Goal: Task Accomplishment & Management: Manage account settings

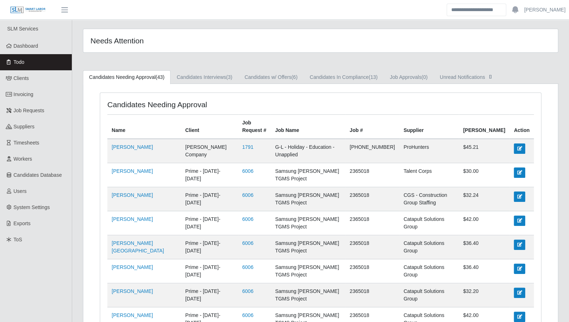
click at [304, 52] on div "Needs Attention" at bounding box center [320, 40] width 475 height 23
click at [38, 48] on link "Dashboard" at bounding box center [36, 46] width 72 height 16
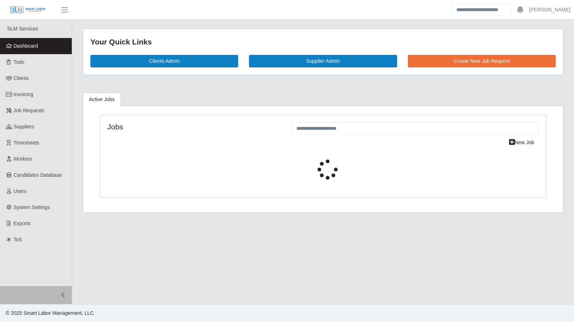
select select "****"
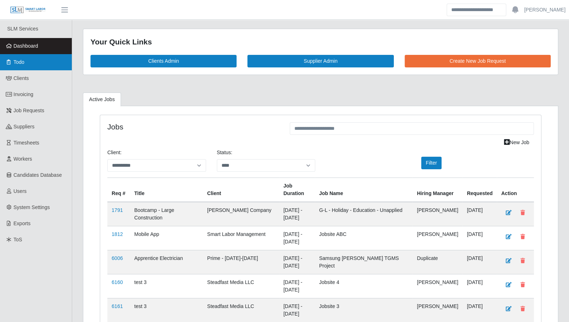
click at [45, 59] on link "Todo" at bounding box center [36, 62] width 72 height 16
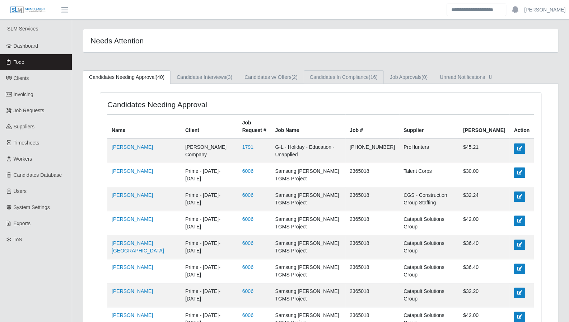
click at [351, 76] on link "Candidates In Compliance (16)" at bounding box center [344, 77] width 80 height 14
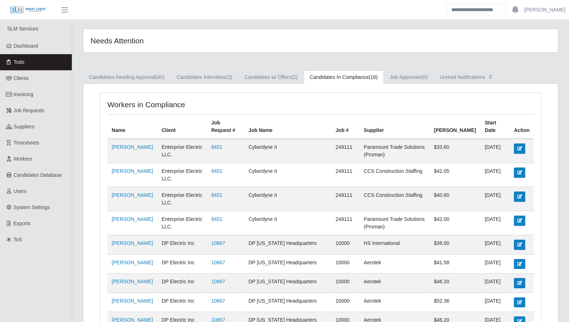
click at [274, 86] on div "Workers in Compliance Name Client Job Request # Job Name Job # Supplier Bill Ra…" at bounding box center [320, 312] width 475 height 457
click at [276, 81] on link "Candidates w/ Offers (2)" at bounding box center [270, 77] width 65 height 14
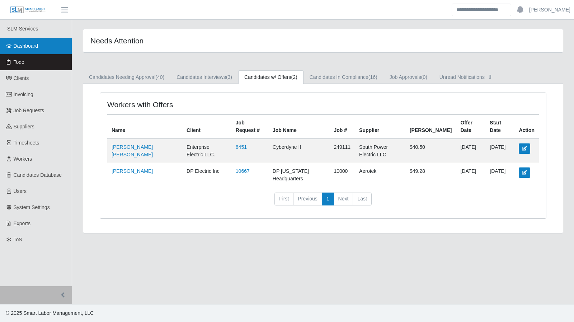
click at [44, 52] on link "Dashboard" at bounding box center [36, 46] width 72 height 16
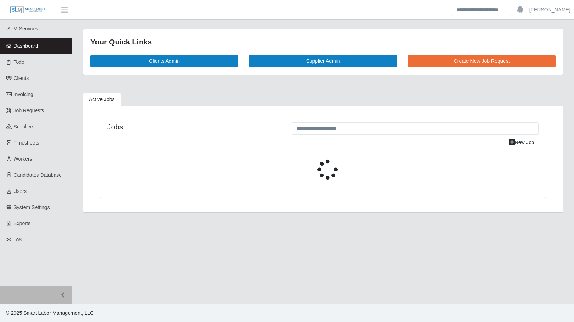
select select "****"
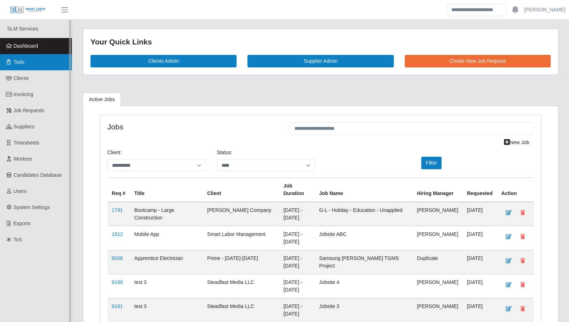
click at [16, 68] on link "Todo" at bounding box center [36, 62] width 72 height 16
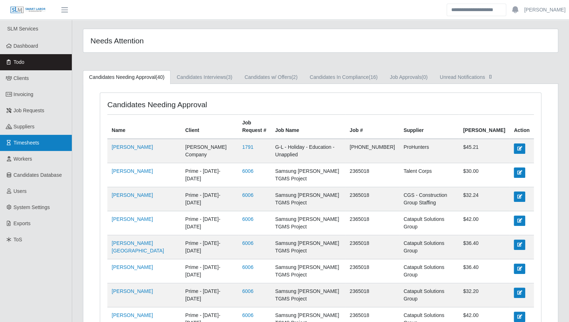
click at [45, 146] on link "Timesheets" at bounding box center [36, 143] width 72 height 16
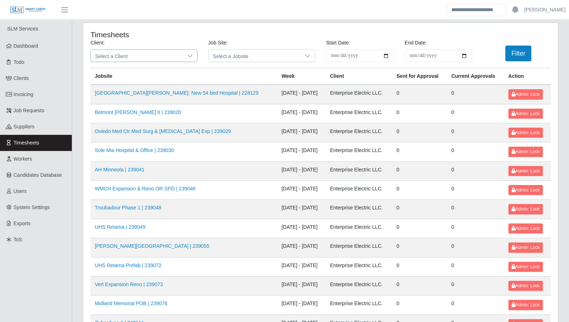
click at [190, 57] on icon at bounding box center [190, 56] width 6 height 6
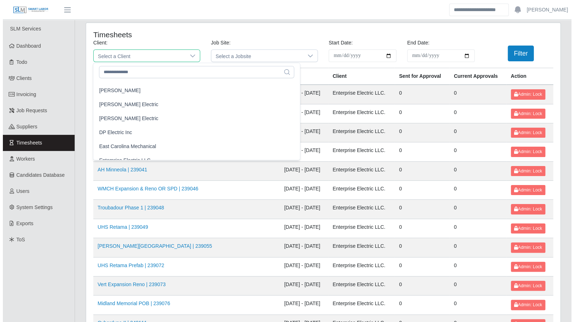
scroll to position [228, 0]
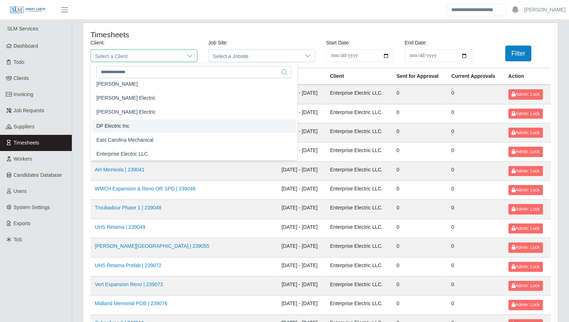
click at [141, 122] on li "DP Electric Inc" at bounding box center [194, 126] width 204 height 13
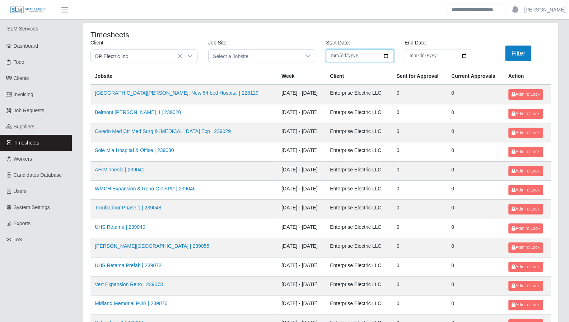
click at [384, 53] on input "**********" at bounding box center [360, 56] width 68 height 13
type input "**********"
click at [464, 55] on input "End Date:" at bounding box center [439, 56] width 68 height 13
type input "**********"
click at [516, 56] on button "Filter" at bounding box center [518, 54] width 26 height 16
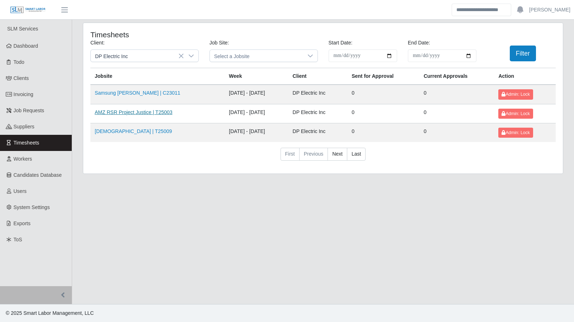
click at [131, 111] on link "AMZ RSR Project Justice | T25003" at bounding box center [134, 112] width 78 height 6
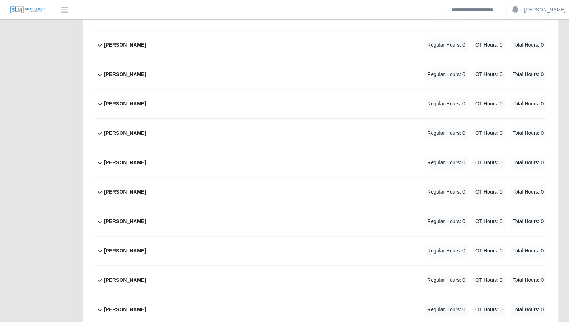
scroll to position [645, 0]
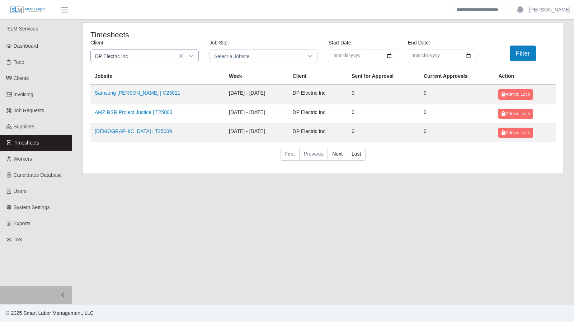
click at [190, 55] on icon at bounding box center [191, 56] width 6 height 6
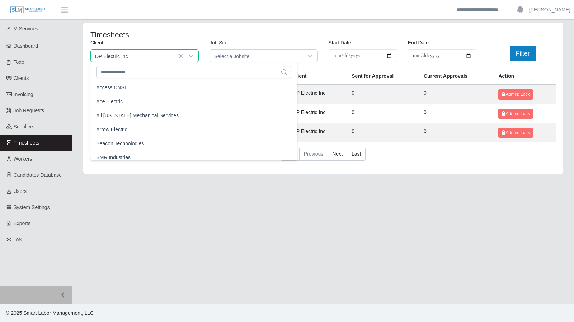
scroll to position [200, 0]
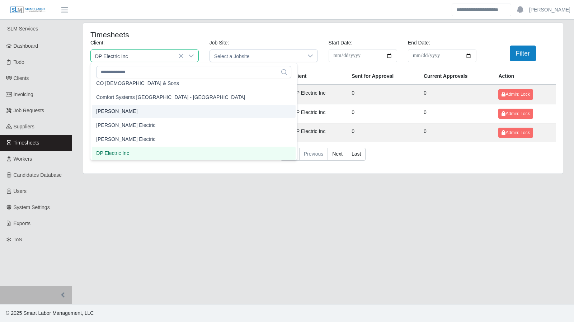
click at [171, 108] on li "CS Erickson" at bounding box center [194, 111] width 204 height 13
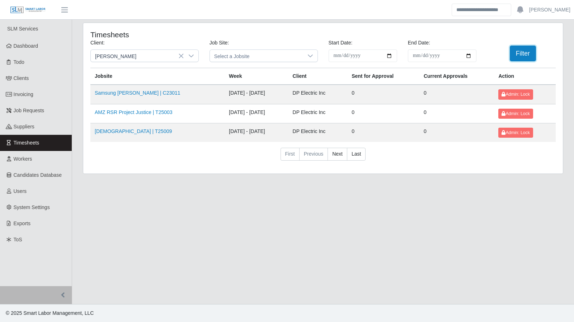
click at [515, 52] on button "Filter" at bounding box center [523, 54] width 26 height 16
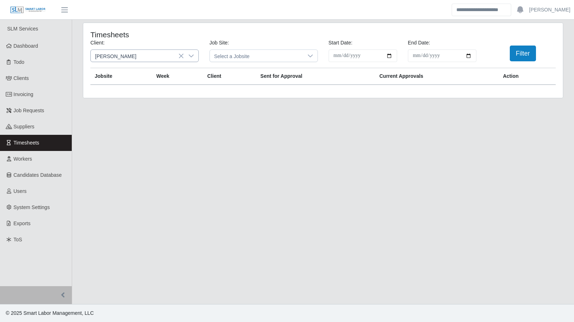
click at [188, 53] on icon at bounding box center [191, 56] width 6 height 6
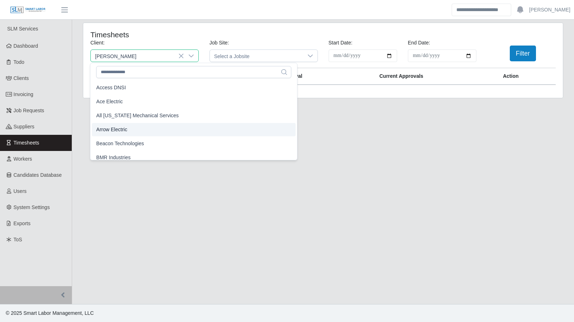
click at [139, 117] on span "All Florida Mechanical Services" at bounding box center [137, 116] width 83 height 8
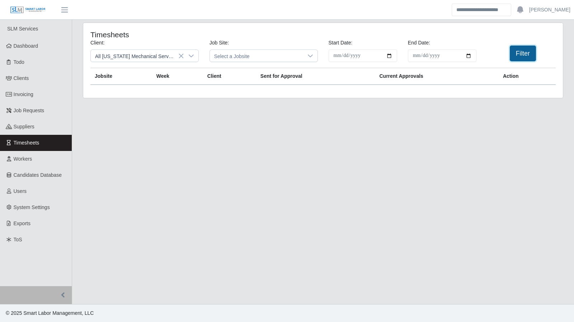
click at [512, 56] on button "Filter" at bounding box center [523, 54] width 26 height 16
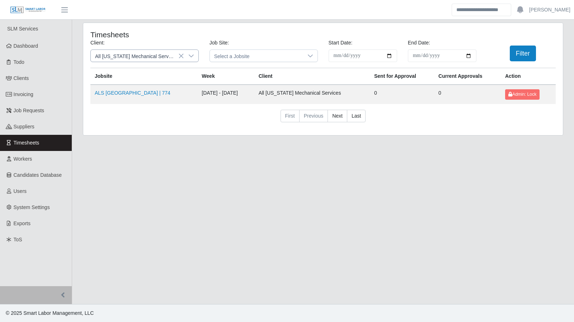
click at [192, 53] on icon at bounding box center [191, 56] width 6 height 6
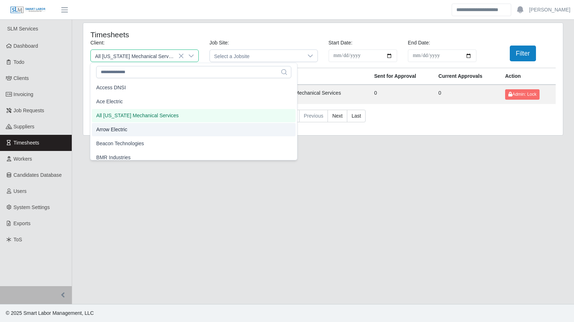
click at [163, 129] on li "Arrow Electric" at bounding box center [194, 129] width 204 height 13
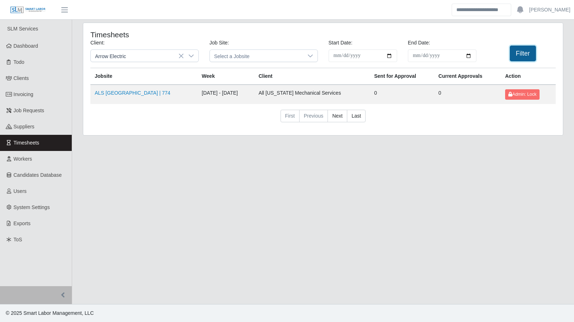
click at [518, 55] on button "Filter" at bounding box center [523, 54] width 26 height 16
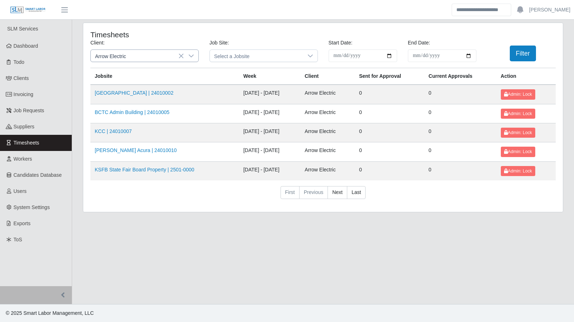
click at [192, 57] on icon at bounding box center [191, 56] width 6 height 6
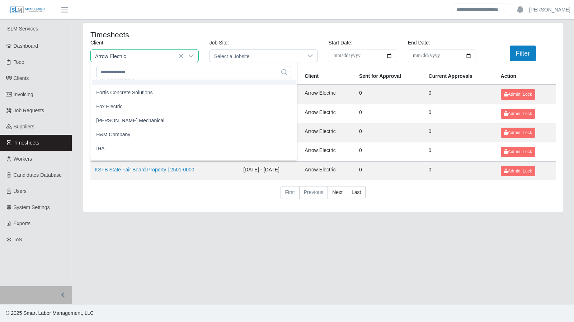
scroll to position [341, 0]
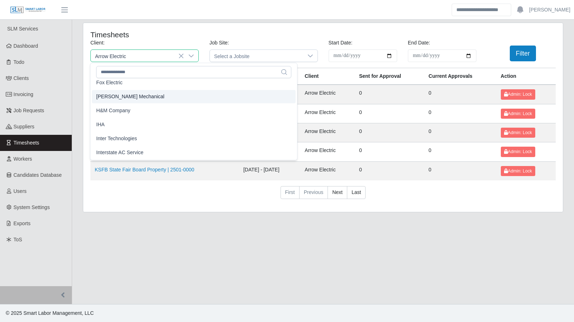
click at [151, 99] on span "George Wayne Mechanical" at bounding box center [130, 97] width 68 height 8
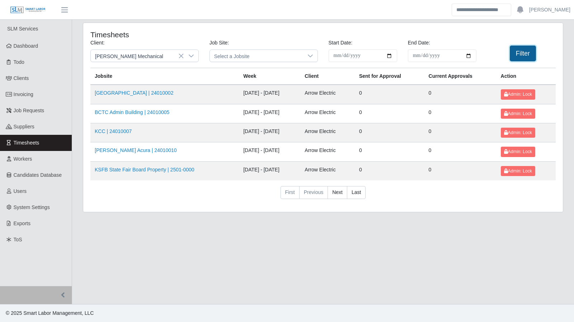
click at [523, 55] on button "Filter" at bounding box center [523, 54] width 26 height 16
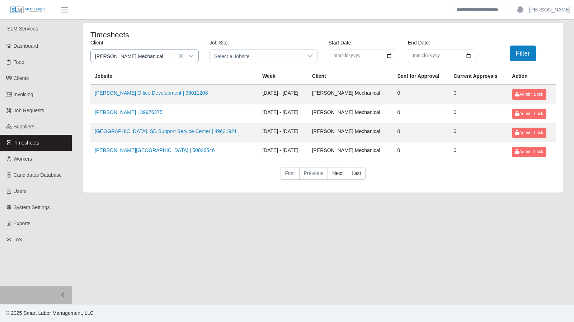
click at [189, 54] on icon at bounding box center [191, 56] width 6 height 6
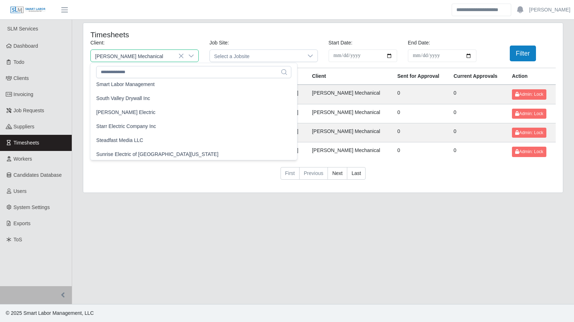
scroll to position [674, 0]
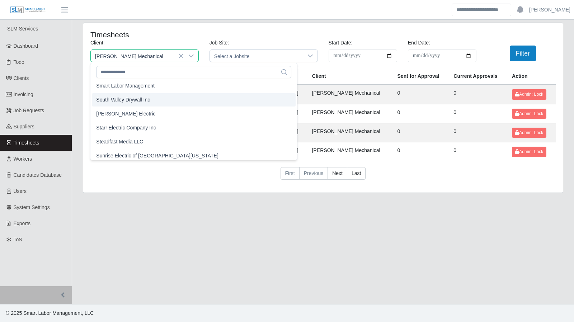
click at [149, 103] on li "South Valley Drywall Inc" at bounding box center [194, 99] width 204 height 13
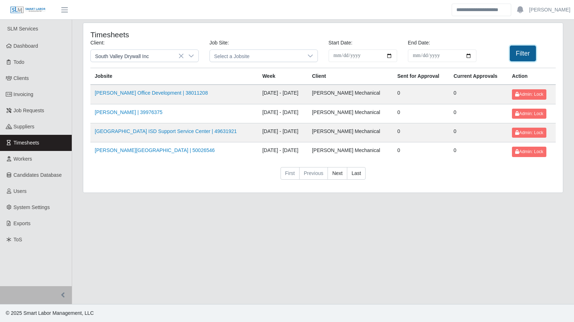
click at [520, 54] on button "Filter" at bounding box center [523, 54] width 26 height 16
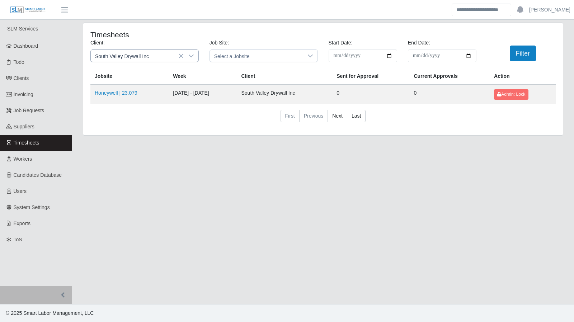
click at [191, 52] on div at bounding box center [191, 56] width 14 height 12
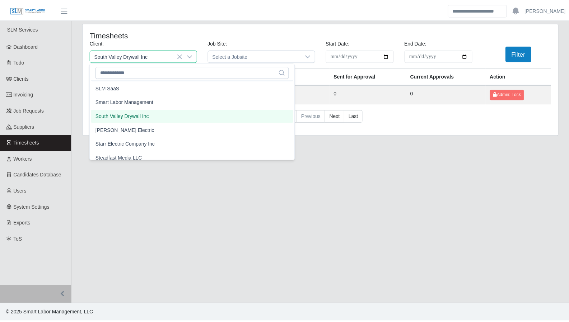
scroll to position [684, 0]
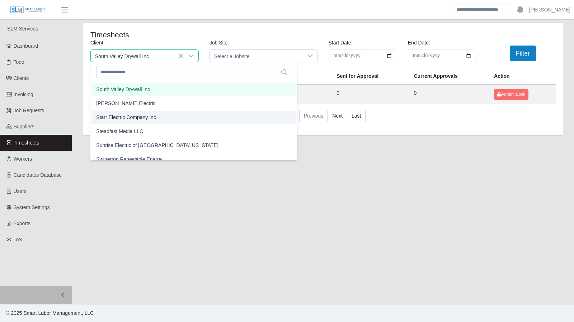
click at [150, 114] on span "Starr Electric Company Inc" at bounding box center [126, 118] width 60 height 8
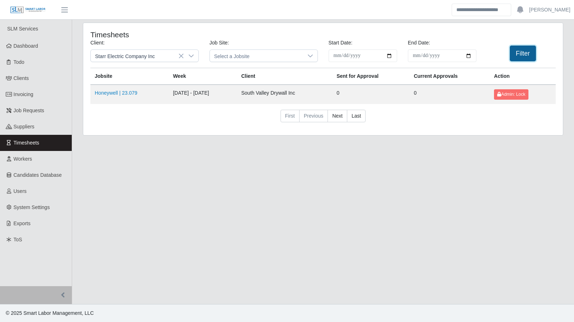
click at [514, 54] on button "Filter" at bounding box center [523, 54] width 26 height 16
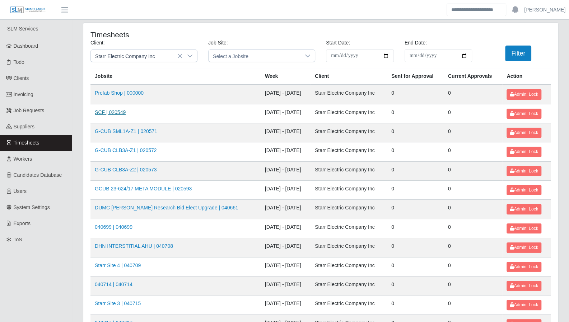
click at [109, 112] on link "SCF | 020549" at bounding box center [110, 112] width 31 height 6
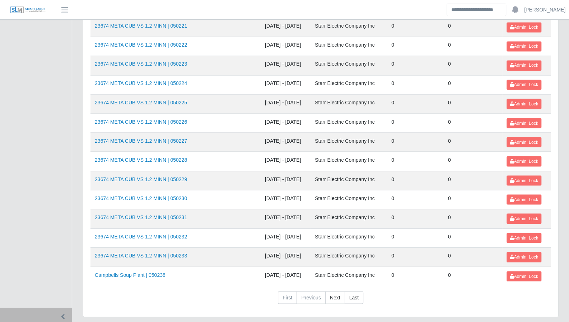
scroll to position [760, 0]
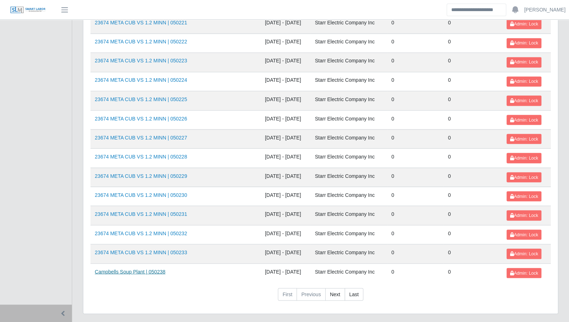
click at [154, 269] on link "Campbells Soup Plant | 050238" at bounding box center [130, 272] width 71 height 6
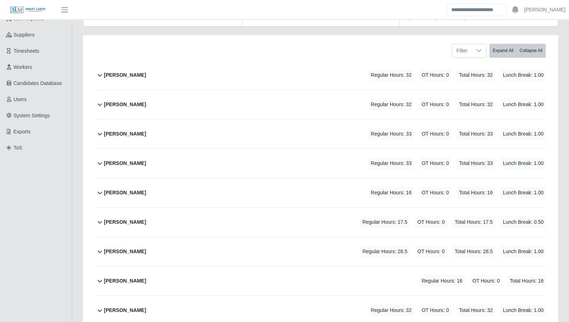
scroll to position [92, 0]
click at [98, 193] on icon at bounding box center [99, 192] width 9 height 9
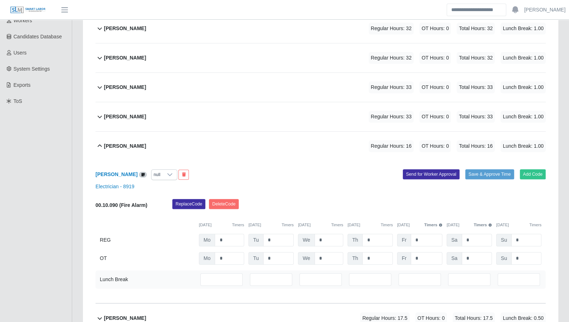
scroll to position [156, 0]
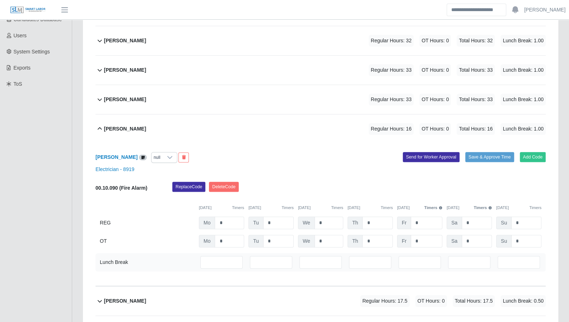
click at [97, 127] on icon at bounding box center [99, 129] width 9 height 9
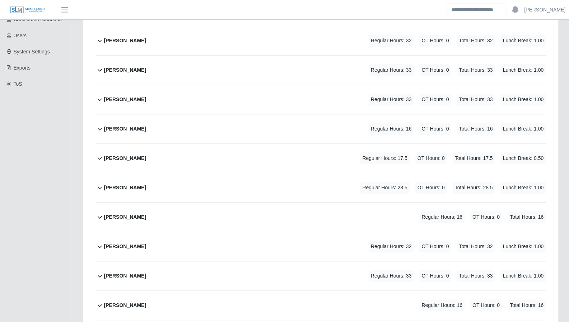
click at [101, 99] on icon at bounding box center [99, 99] width 9 height 9
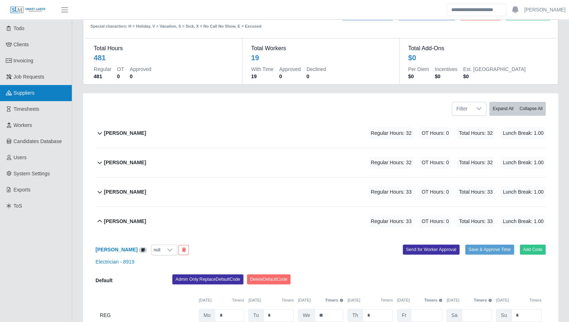
scroll to position [33, 0]
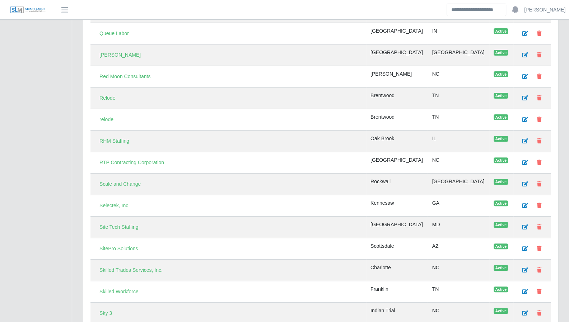
scroll to position [1818, 0]
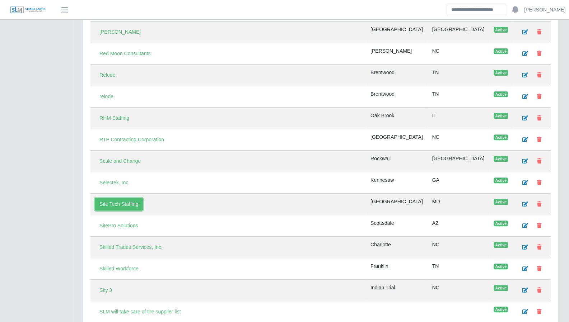
click at [123, 198] on link "Site Tech Staffing" at bounding box center [119, 204] width 48 height 13
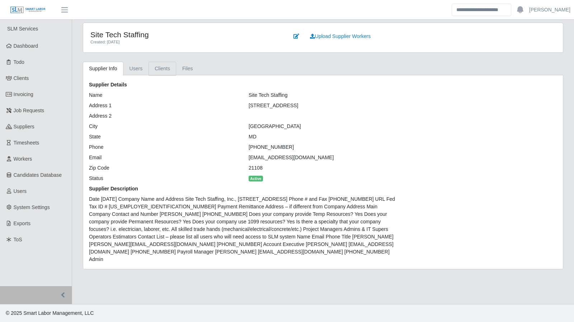
click at [159, 71] on link "Clients" at bounding box center [163, 69] width 28 height 14
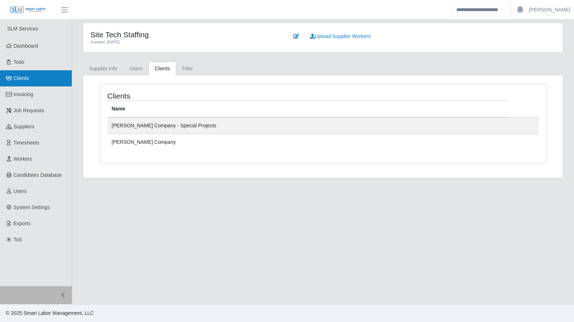
click at [19, 77] on span "Clients" at bounding box center [21, 78] width 15 height 6
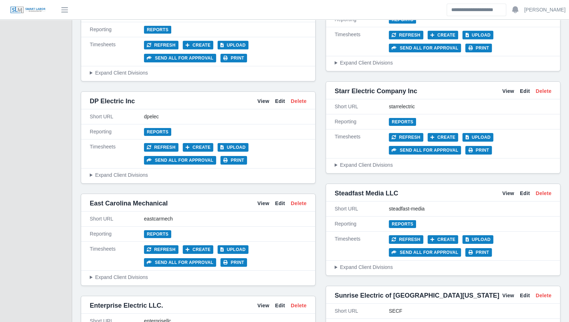
scroll to position [1453, 0]
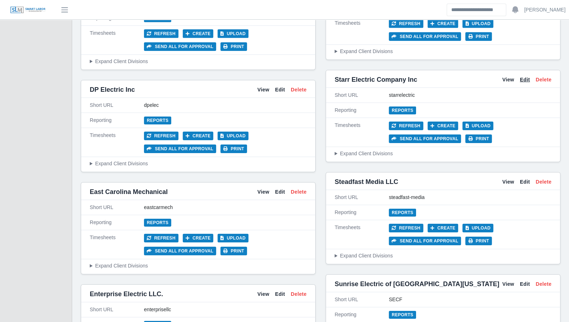
click at [522, 76] on link "Edit" at bounding box center [525, 80] width 10 height 8
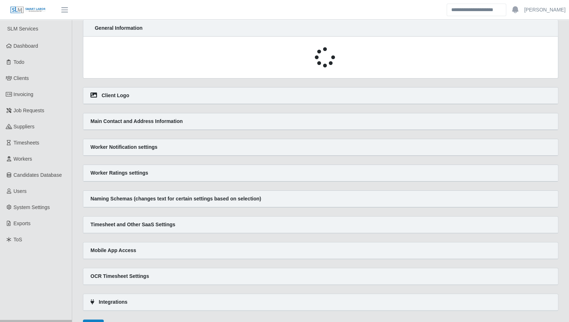
select select
select select "******"
select select "*"
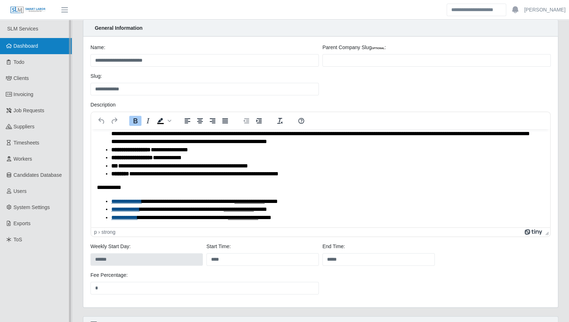
click at [11, 46] on icon at bounding box center [9, 45] width 6 height 5
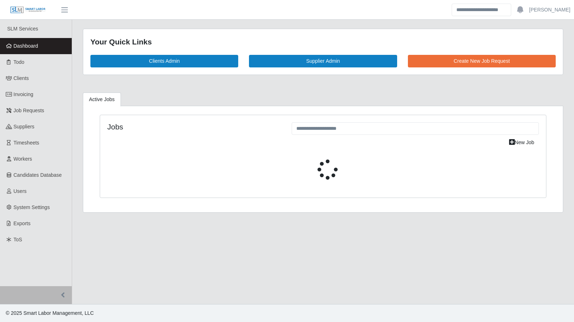
select select "****"
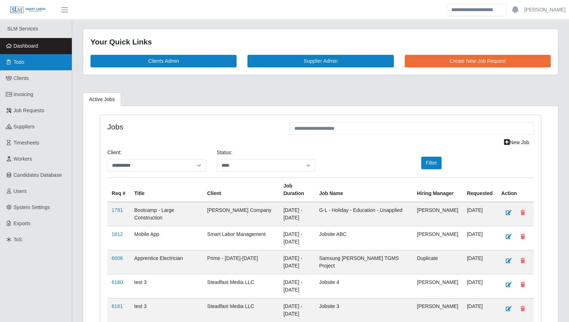
click at [38, 66] on link "Todo" at bounding box center [36, 62] width 72 height 16
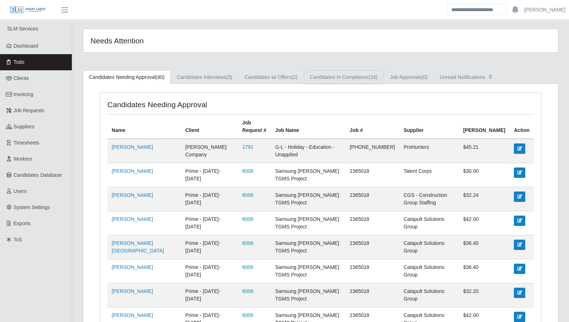
click at [355, 73] on link "Candidates In Compliance (16)" at bounding box center [344, 77] width 80 height 14
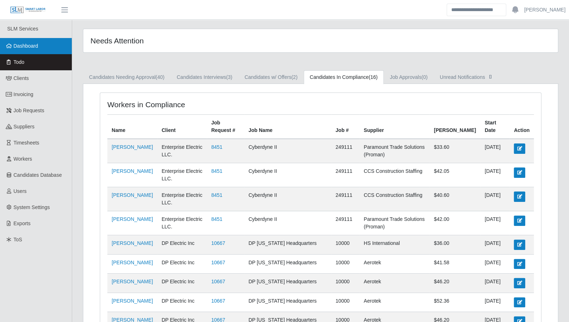
click at [18, 44] on span "Dashboard" at bounding box center [26, 46] width 25 height 6
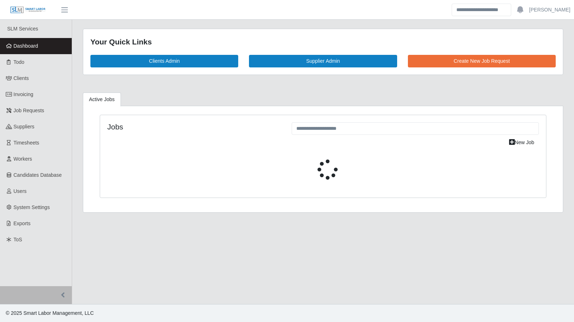
select select "****"
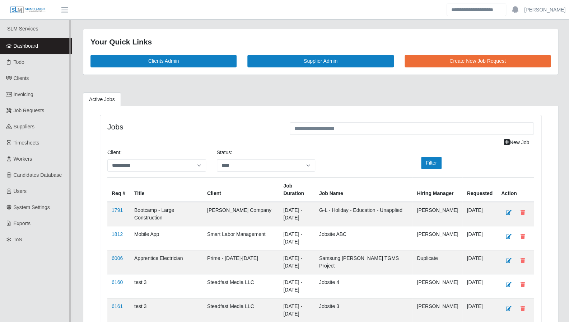
click at [53, 44] on link "Dashboard" at bounding box center [36, 46] width 72 height 16
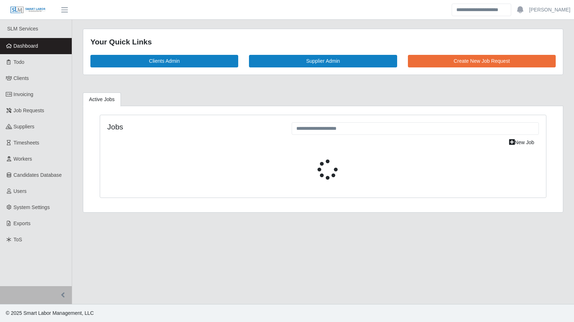
select select "****"
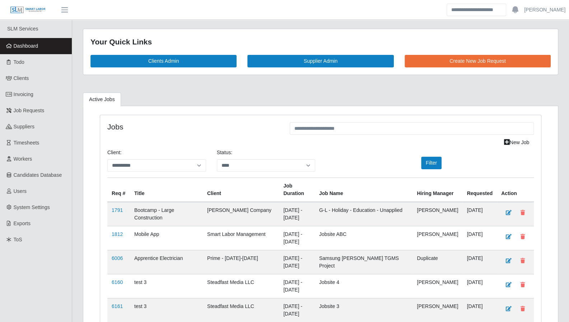
click at [27, 43] on span "Dashboard" at bounding box center [26, 46] width 25 height 6
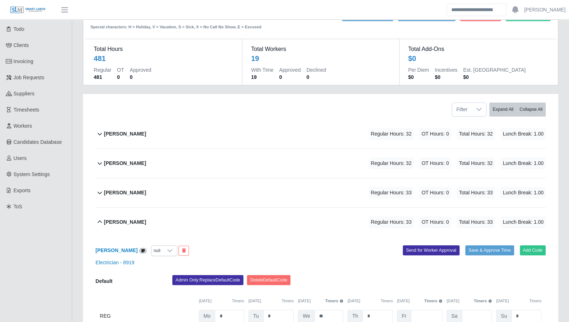
scroll to position [33, 0]
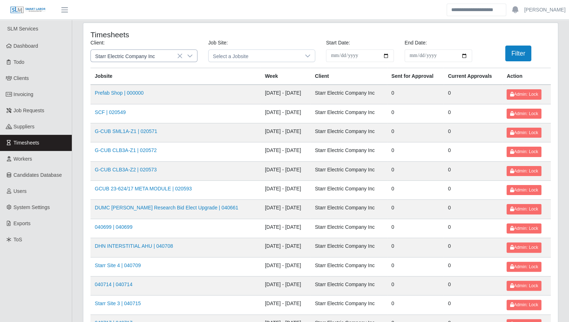
click at [194, 57] on div at bounding box center [190, 56] width 14 height 12
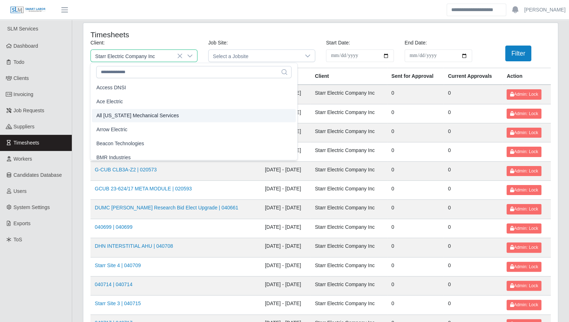
click at [150, 107] on li "Ace Electric" at bounding box center [194, 101] width 204 height 13
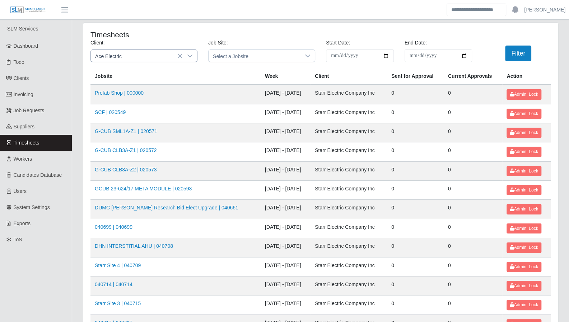
click at [191, 56] on icon at bounding box center [189, 56] width 5 height 3
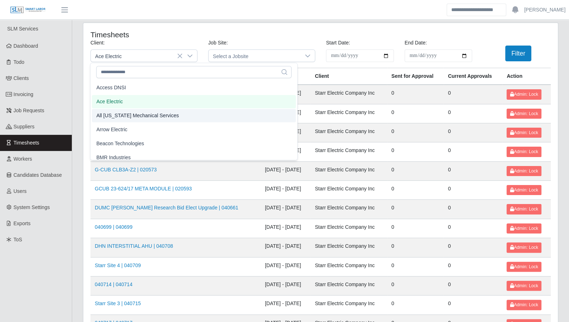
click at [178, 115] on li "All Florida Mechanical Services" at bounding box center [194, 115] width 204 height 13
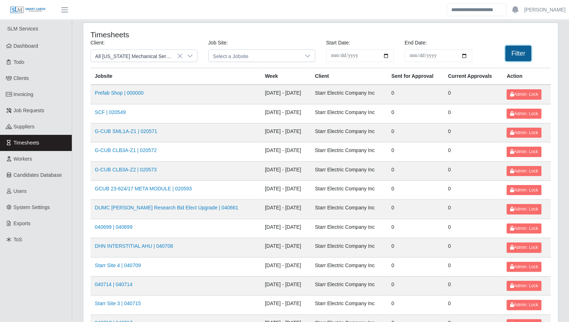
click at [517, 57] on button "Filter" at bounding box center [518, 54] width 26 height 16
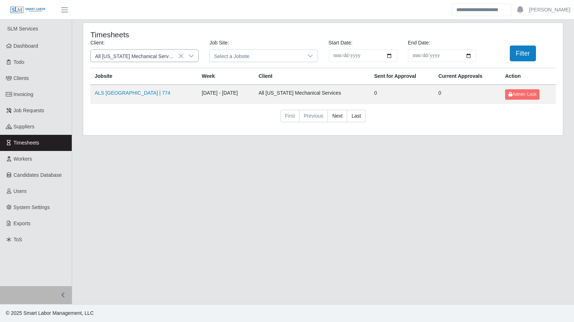
click at [192, 56] on icon at bounding box center [191, 56] width 5 height 3
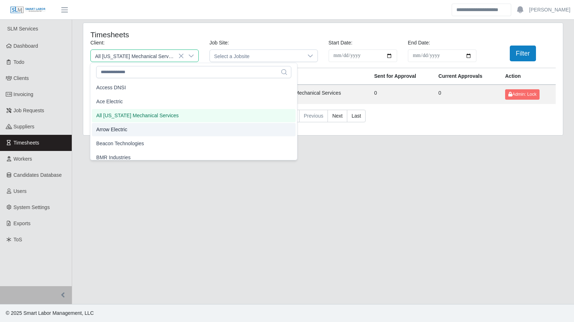
click at [136, 131] on li "Arrow Electric" at bounding box center [194, 129] width 204 height 13
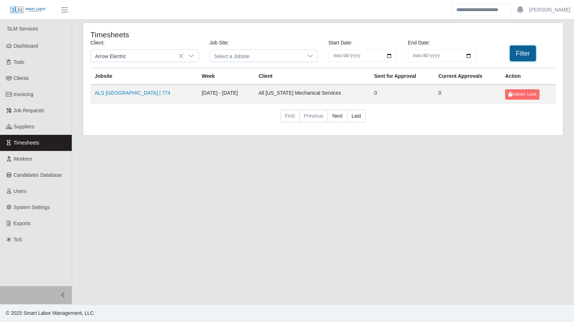
click at [515, 53] on button "Filter" at bounding box center [523, 54] width 26 height 16
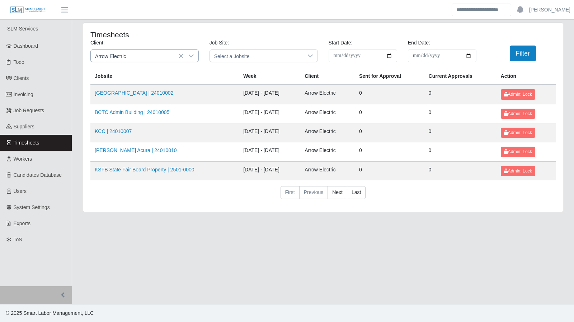
click at [192, 53] on icon at bounding box center [191, 56] width 6 height 6
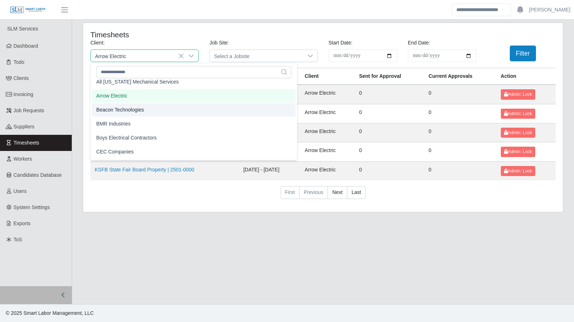
scroll to position [50, 0]
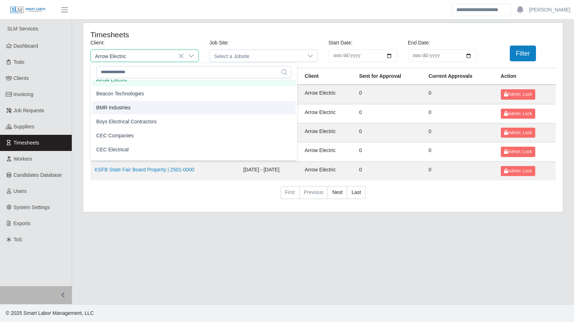
click at [146, 110] on li "BMR Industries" at bounding box center [194, 107] width 204 height 13
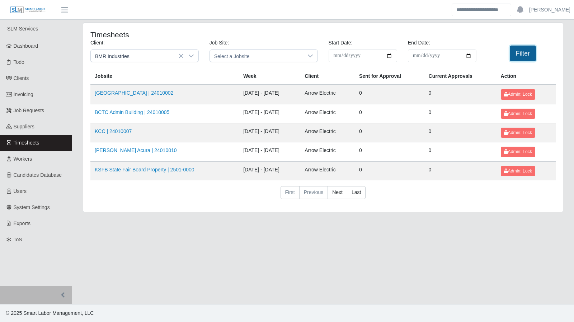
click at [520, 53] on button "Filter" at bounding box center [523, 54] width 26 height 16
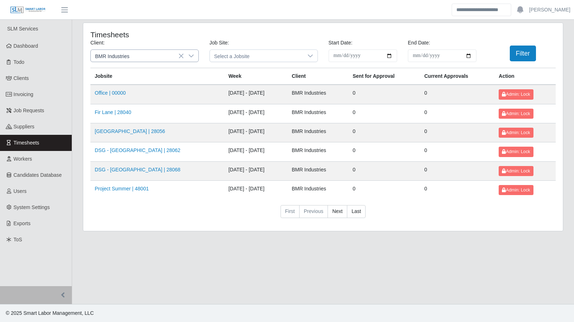
click at [192, 55] on icon at bounding box center [191, 56] width 6 height 6
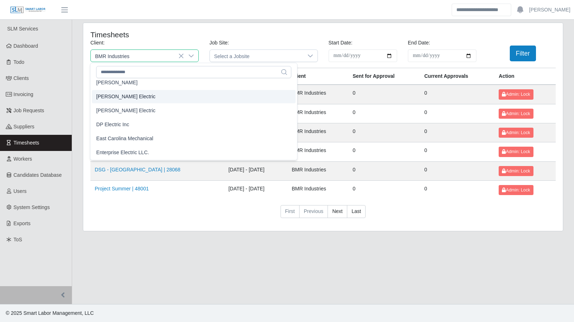
scroll to position [247, 0]
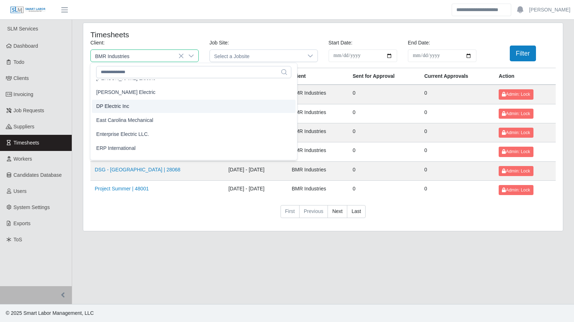
click at [131, 107] on li "DP Electric Inc" at bounding box center [194, 106] width 204 height 13
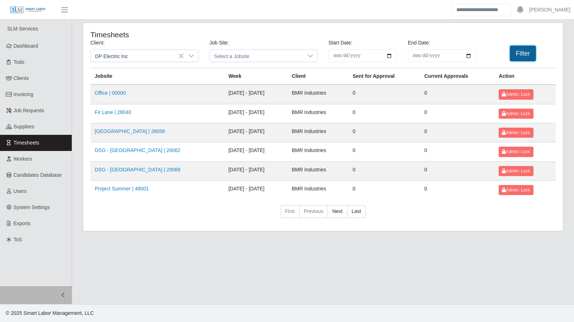
click at [513, 57] on button "Filter" at bounding box center [523, 54] width 26 height 16
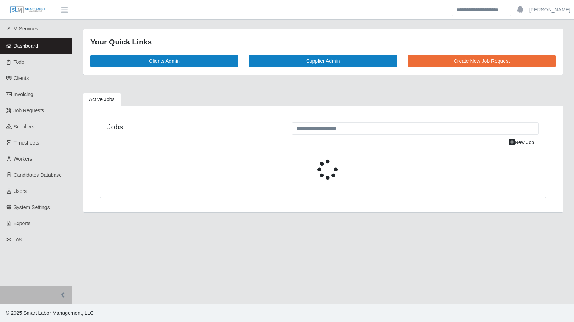
select select "****"
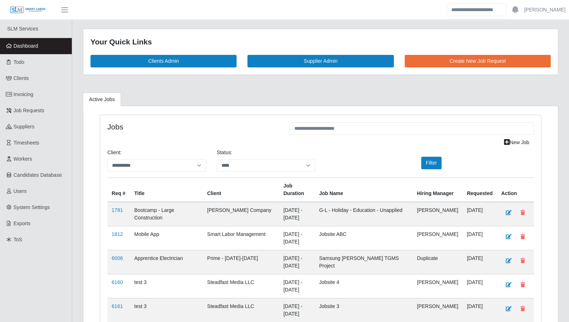
click at [39, 48] on link "Dashboard" at bounding box center [36, 46] width 72 height 16
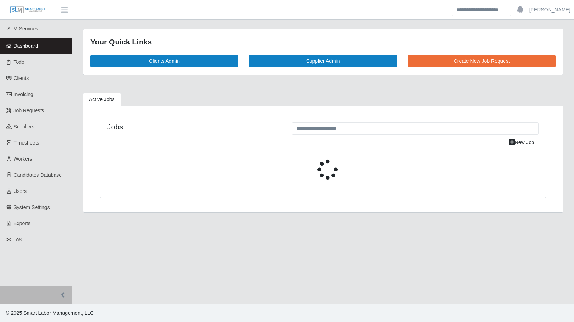
select select "****"
